Goal: Task Accomplishment & Management: Manage account settings

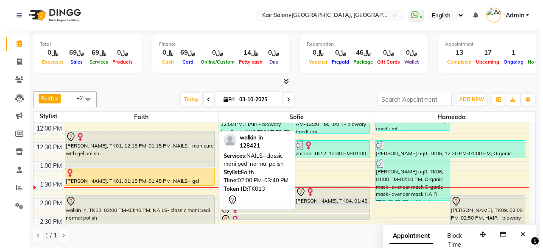
scroll to position [142, 0]
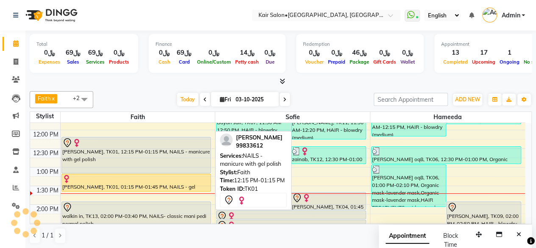
click at [157, 169] on div "[PERSON_NAME], TK01, 12:15 PM-01:15 PM, NAILS - manicure with gel polish" at bounding box center [136, 155] width 149 height 36
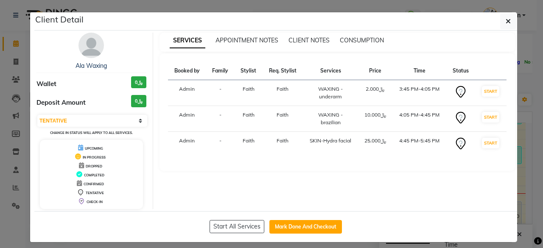
select select "select"
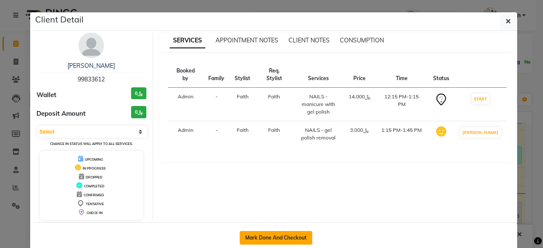
click at [260, 235] on button "Mark Done And Checkout" at bounding box center [275, 238] width 72 height 14
select select "service"
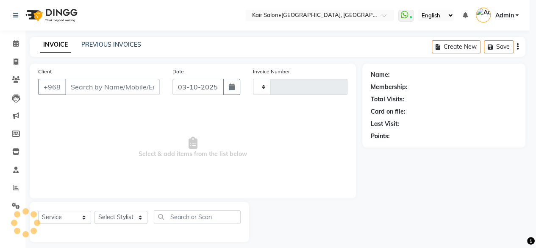
type input "1995"
select select "6490"
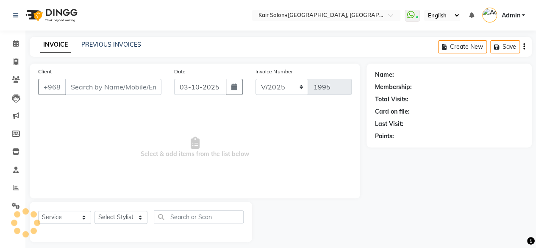
type input "99833612"
select select "49362"
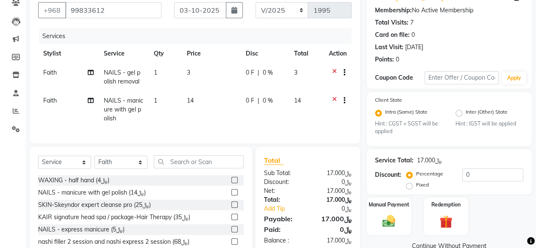
scroll to position [119, 0]
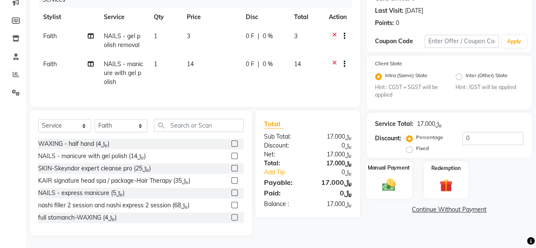
click at [385, 179] on img at bounding box center [389, 184] width 22 height 15
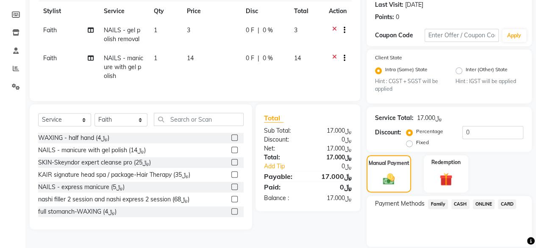
click at [512, 202] on span "CARD" at bounding box center [507, 204] width 18 height 10
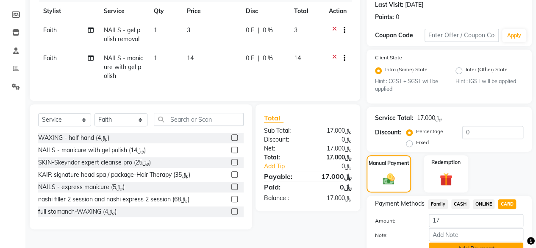
scroll to position [159, 0]
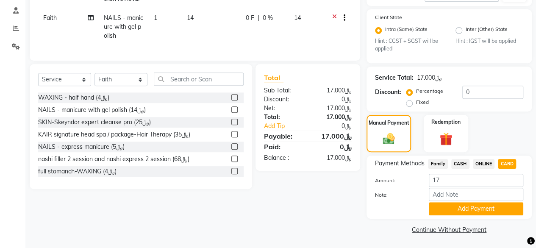
click at [463, 203] on button "Add Payment" at bounding box center [476, 208] width 95 height 13
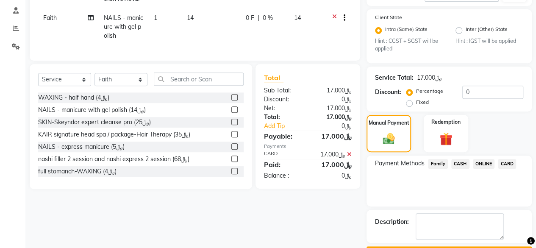
scroll to position [182, 0]
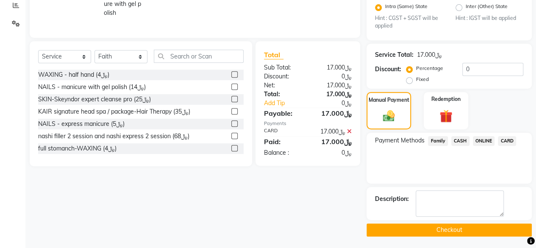
click at [449, 227] on button "Checkout" at bounding box center [449, 229] width 165 height 13
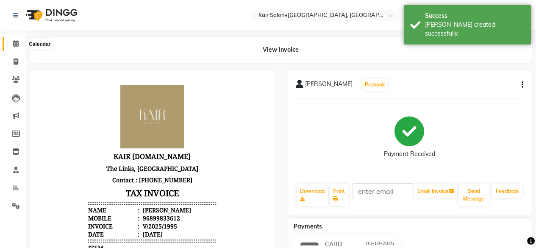
drag, startPoint x: 18, startPoint y: 43, endPoint x: 12, endPoint y: 43, distance: 5.5
click at [18, 43] on icon at bounding box center [16, 43] width 6 height 6
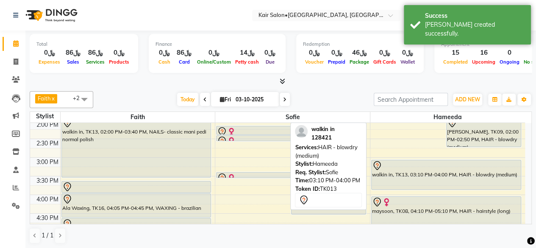
scroll to position [184, 0]
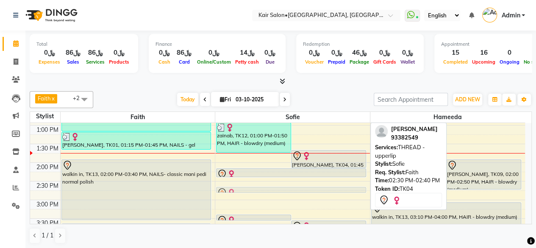
drag, startPoint x: 298, startPoint y: 178, endPoint x: 297, endPoint y: 186, distance: 7.6
click at [297, 186] on div "Bayan saif, TK07, 11:30 AM-12:50 PM, HAIR - blowdry (medium),HAIR TREATMENTS - …" at bounding box center [292, 237] width 155 height 596
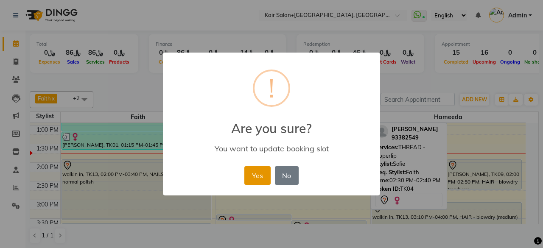
click at [254, 172] on button "Yes" at bounding box center [257, 175] width 26 height 19
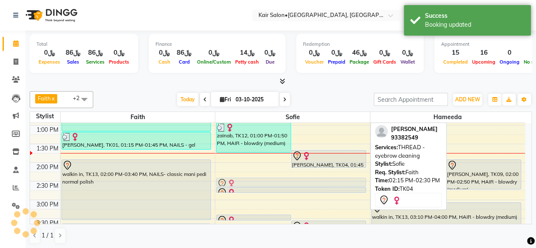
drag, startPoint x: 290, startPoint y: 173, endPoint x: 289, endPoint y: 179, distance: 6.9
click at [289, 179] on div "Bayan saif, TK07, 11:30 AM-12:50 PM, HAIR - blowdry (medium),HAIR TREATMENTS - …" at bounding box center [292, 237] width 155 height 596
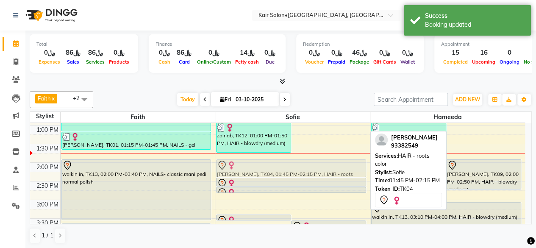
drag, startPoint x: 331, startPoint y: 157, endPoint x: 320, endPoint y: 161, distance: 12.8
click at [320, 161] on div "Bayan saif, TK07, 11:30 AM-12:50 PM, HAIR - blowdry (medium),HAIR TREATMENTS - …" at bounding box center [292, 237] width 155 height 596
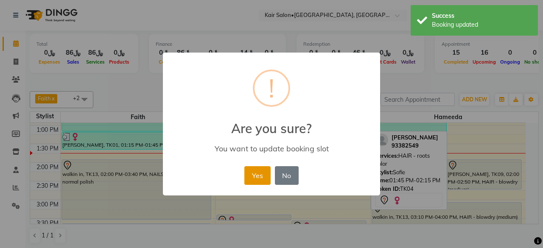
click at [260, 172] on button "Yes" at bounding box center [257, 175] width 26 height 19
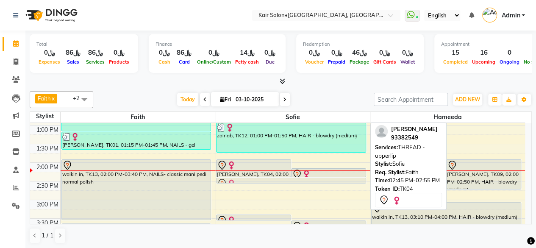
drag, startPoint x: 279, startPoint y: 189, endPoint x: 276, endPoint y: 180, distance: 9.0
click at [276, 180] on div "Bayan saif, TK07, 11:30 AM-12:50 PM, HAIR - blowdry (medium),HAIR TREATMENTS - …" at bounding box center [292, 237] width 155 height 596
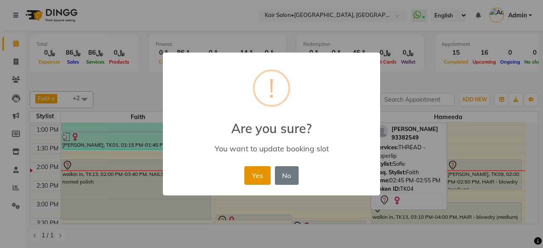
click at [258, 176] on button "Yes" at bounding box center [257, 175] width 26 height 19
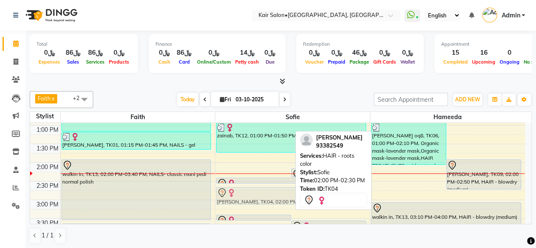
drag, startPoint x: 260, startPoint y: 160, endPoint x: 261, endPoint y: 188, distance: 28.0
click at [261, 188] on div "Bayan saif, TK07, 11:30 AM-12:50 PM, HAIR - blowdry (medium),HAIR TREATMENTS - …" at bounding box center [292, 237] width 155 height 596
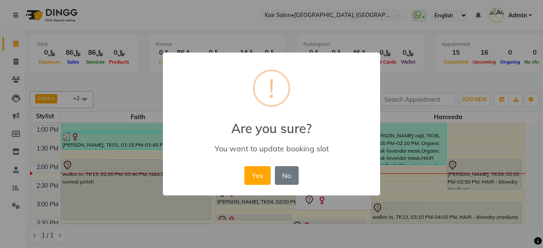
click at [259, 174] on button "Yes" at bounding box center [257, 175] width 26 height 19
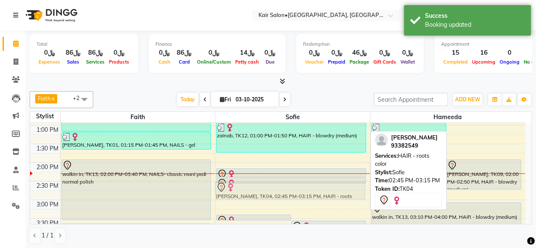
drag, startPoint x: 290, startPoint y: 192, endPoint x: 289, endPoint y: 188, distance: 4.7
click at [289, 188] on full-calendar "Stylist Faith [PERSON_NAME] 8:00 AM 8:30 AM 9:00 AM 9:30 AM 10:00 AM 10:30 AM 1…" at bounding box center [281, 167] width 502 height 113
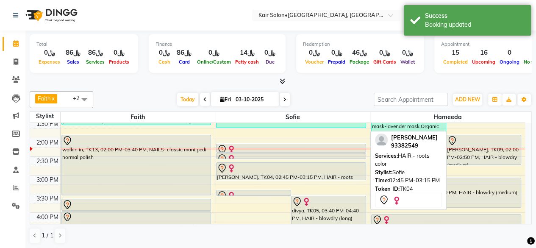
scroll to position [226, 0]
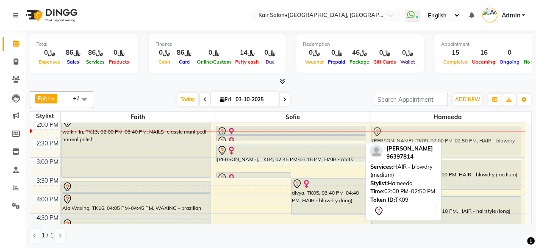
drag, startPoint x: 468, startPoint y: 139, endPoint x: 454, endPoint y: 147, distance: 16.1
click at [454, 147] on div "[PERSON_NAME], TK10, 10:45 AM-11:25 AM, natural mask and blowdry Asma Ghabshi, …" at bounding box center [447, 195] width 155 height 596
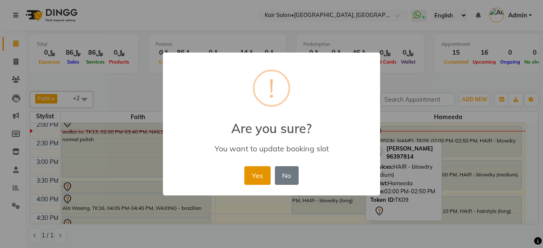
click at [261, 178] on button "Yes" at bounding box center [257, 175] width 26 height 19
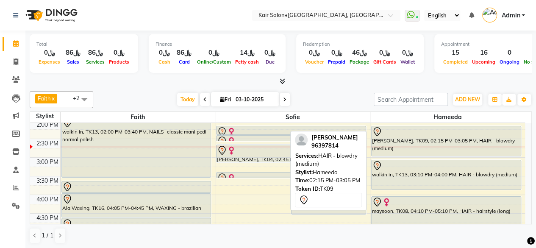
click at [427, 141] on div "[PERSON_NAME], TK09, 02:15 PM-03:05 PM, HAIR - blowdry (medium)" at bounding box center [446, 141] width 149 height 30
click at [425, 140] on div "[PERSON_NAME], TK09, 02:15 PM-03:05 PM, HAIR - blowdry (medium)" at bounding box center [446, 141] width 149 height 30
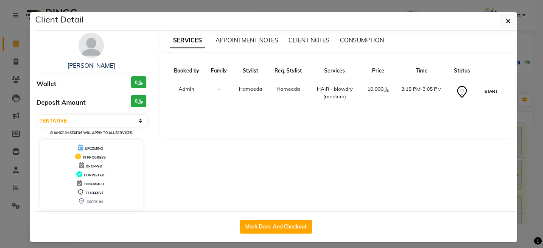
click at [485, 92] on button "START" at bounding box center [490, 91] width 17 height 11
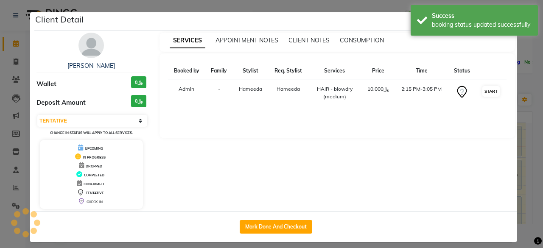
select select "1"
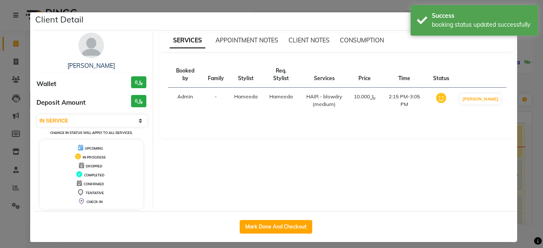
click at [519, 77] on ngb-modal-window "Client Detail [PERSON_NAME] ﷼0 Deposit Amount ﷼0 Select IN SERVICE CONFIRMED TE…" at bounding box center [271, 124] width 543 height 248
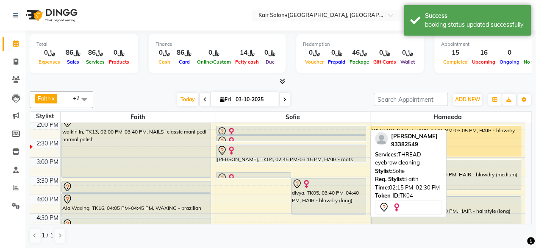
click at [310, 130] on div at bounding box center [291, 132] width 148 height 10
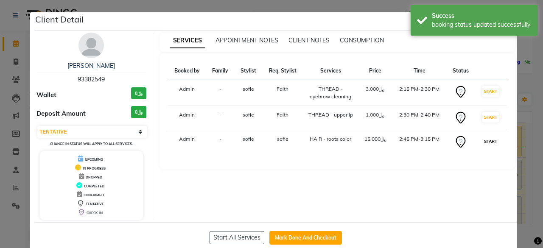
click at [485, 142] on button "START" at bounding box center [489, 141] width 17 height 11
select select "select"
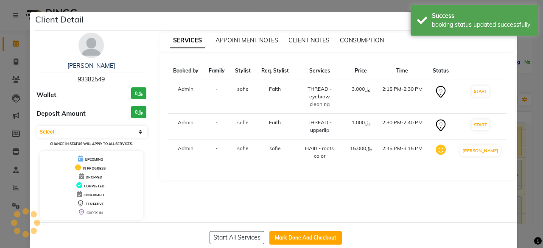
click at [519, 124] on ngb-modal-window "Client Detail [PERSON_NAME] 93382549 Wallet ﷼0 Deposit Amount ﷼0 Select IN SERV…" at bounding box center [271, 124] width 543 height 248
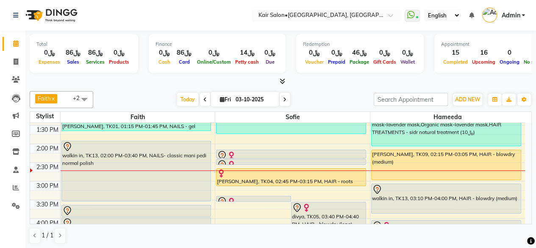
scroll to position [184, 0]
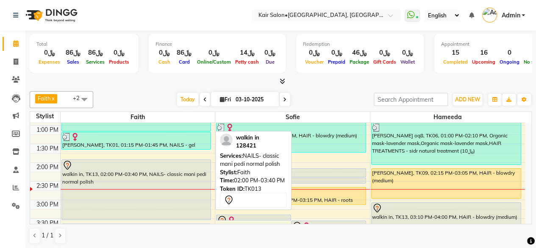
click at [157, 174] on div "walkin in, TK13, 02:00 PM-03:40 PM, NAILS- classic mani pedi normal polish" at bounding box center [136, 190] width 149 height 60
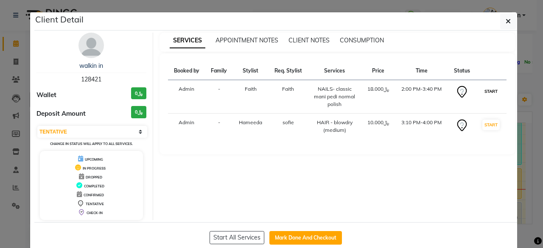
click at [494, 89] on button "START" at bounding box center [490, 91] width 17 height 11
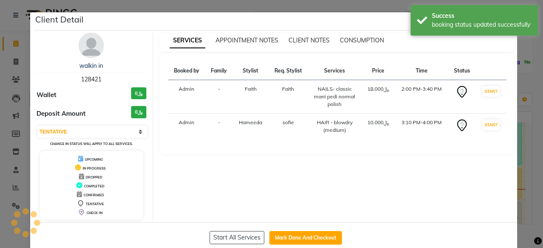
click at [525, 82] on ngb-modal-window "Client Detail walkin in 128421 Wallet ﷼0 Deposit Amount ﷼0 Select IN SERVICE CO…" at bounding box center [271, 124] width 543 height 248
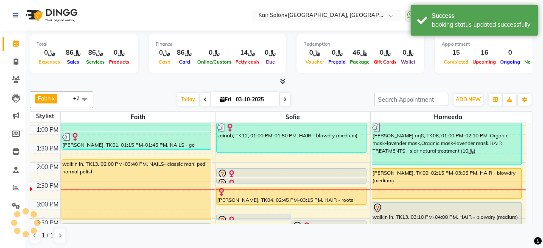
select select "select"
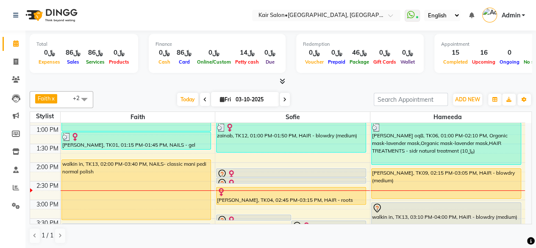
click at [284, 97] on icon at bounding box center [284, 99] width 3 height 5
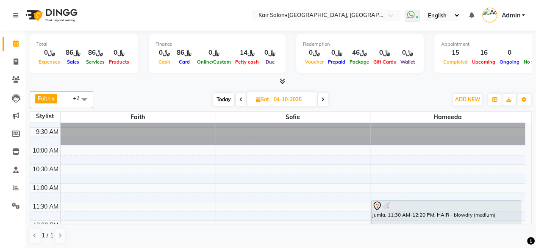
scroll to position [94, 0]
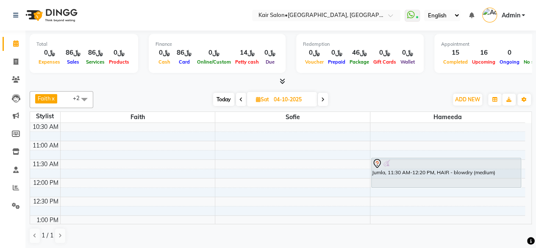
click at [225, 100] on span "Today" at bounding box center [223, 99] width 21 height 13
type input "03-10-2025"
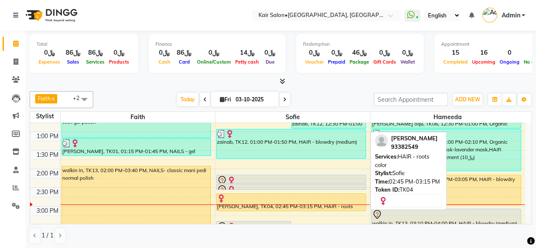
scroll to position [178, 0]
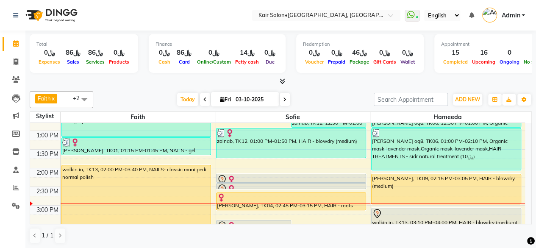
click at [230, 161] on div "8:00 AM 8:30 AM 9:00 AM 9:30 AM 10:00 AM 10:30 AM 11:00 AM 11:30 AM 12:00 PM 12…" at bounding box center [277, 242] width 495 height 596
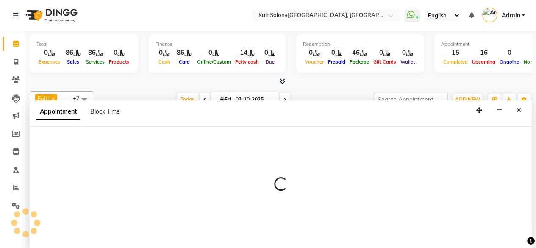
select select "58893"
select select "825"
select select "tentative"
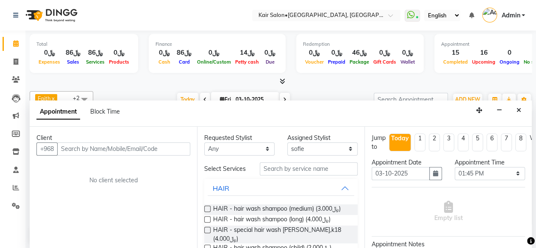
click at [87, 148] on input "text" at bounding box center [123, 148] width 133 height 13
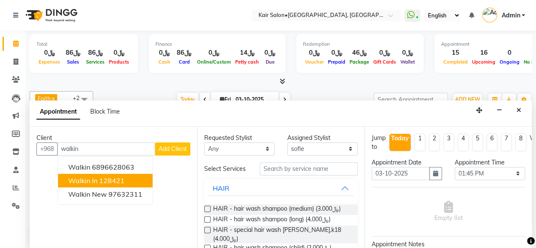
click at [113, 174] on button "walkin in 128421" at bounding box center [105, 181] width 95 height 14
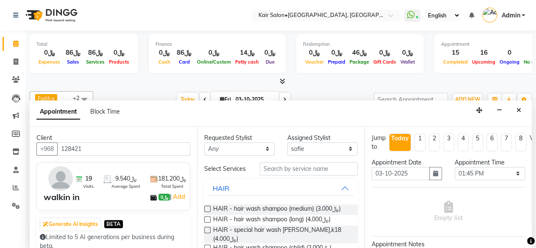
type input "128421"
click at [268, 146] on select "Any Faith HABSATBEE [PERSON_NAME] Madam [PERSON_NAME] Madam [PERSON_NAME] Madam…" at bounding box center [239, 148] width 70 height 13
select select "58893"
click at [204, 142] on select "Any Faith HABSATBEE [PERSON_NAME] Madam [PERSON_NAME] Madam [PERSON_NAME] Madam…" at bounding box center [239, 148] width 70 height 13
click at [283, 168] on input "text" at bounding box center [309, 168] width 98 height 13
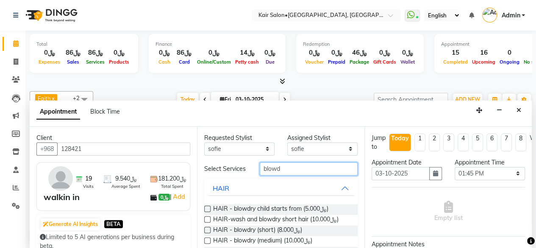
type input "blowd"
click at [204, 243] on label at bounding box center [207, 240] width 6 height 6
click at [204, 243] on input "checkbox" at bounding box center [207, 242] width 6 height 6
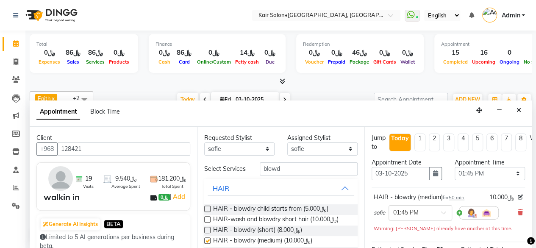
checkbox input "false"
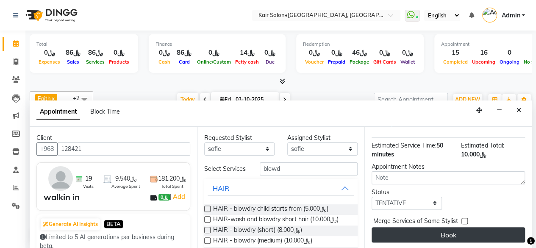
scroll to position [110, 0]
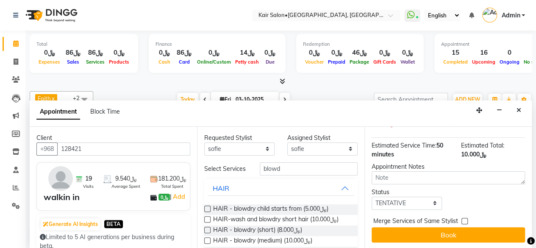
click at [445, 227] on button "Book" at bounding box center [448, 234] width 153 height 15
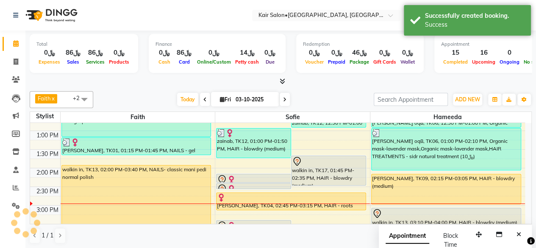
scroll to position [0, 0]
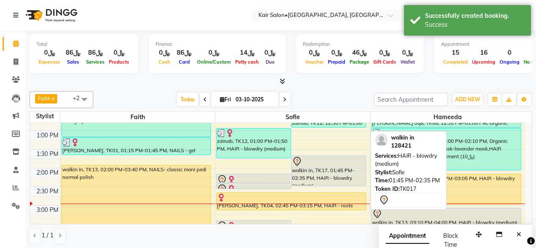
click at [324, 164] on div at bounding box center [328, 161] width 73 height 10
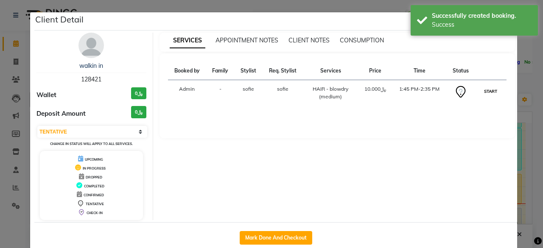
drag, startPoint x: 485, startPoint y: 90, endPoint x: 490, endPoint y: 89, distance: 4.7
click at [486, 90] on button "START" at bounding box center [489, 91] width 17 height 11
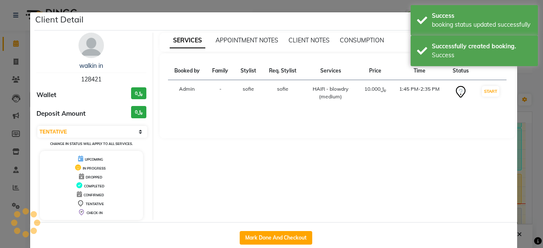
select select "1"
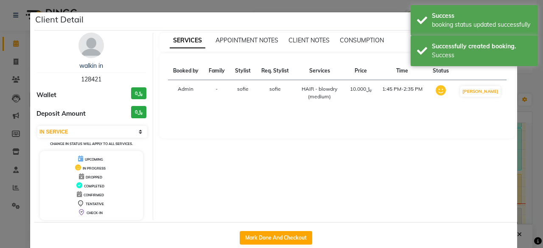
click at [524, 83] on ngb-modal-window "Client Detail walkin in 128421 Wallet ﷼0 Deposit Amount ﷼0 Select IN SERVICE CO…" at bounding box center [271, 124] width 543 height 248
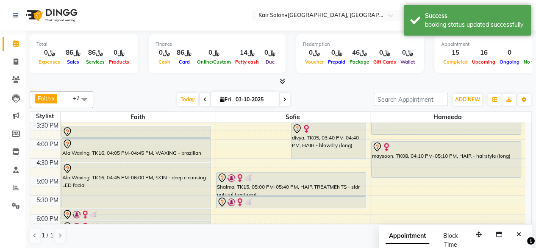
scroll to position [263, 0]
